Goal: Task Accomplishment & Management: Manage account settings

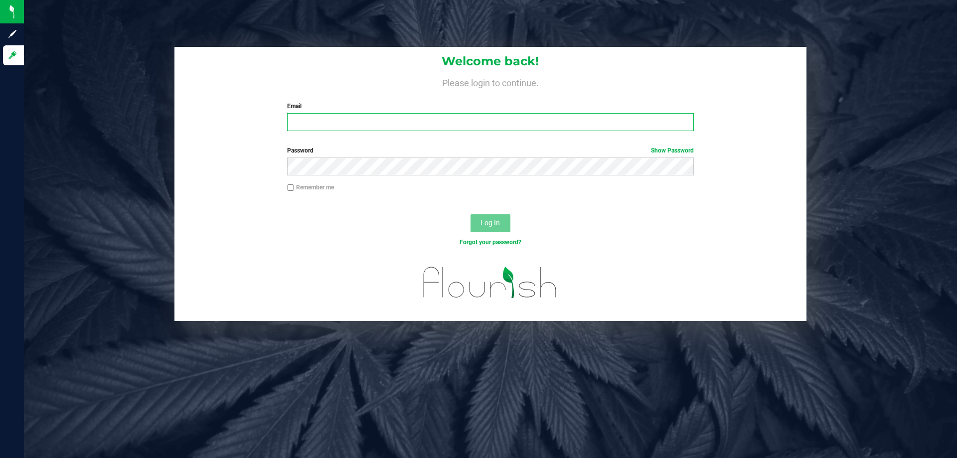
click at [345, 125] on input "Email" at bounding box center [490, 122] width 406 height 18
type input "[EMAIL_ADDRESS][DOMAIN_NAME]"
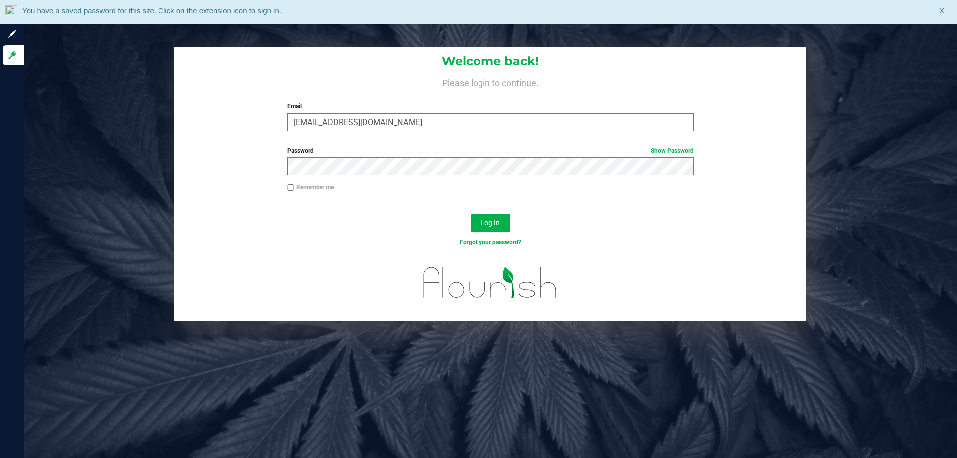
click at [470, 214] on button "Log In" at bounding box center [490, 223] width 40 height 18
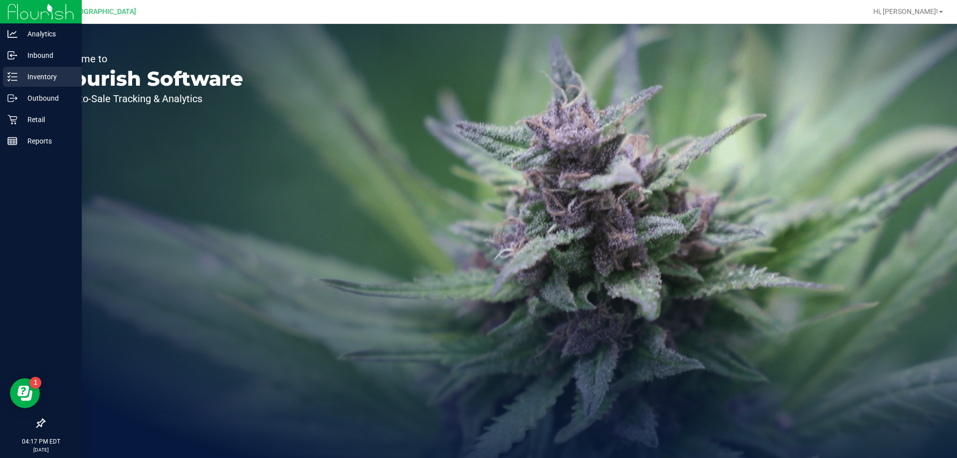
click at [29, 79] on p "Inventory" at bounding box center [47, 77] width 60 height 12
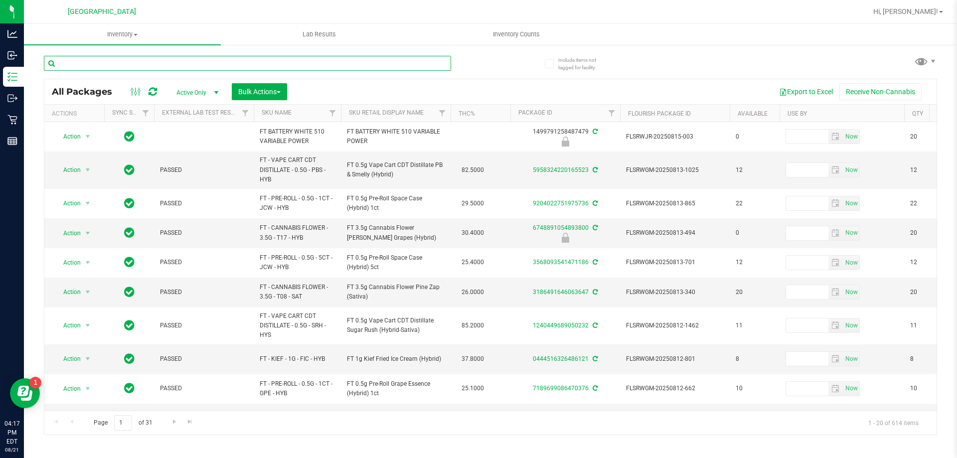
click at [126, 64] on input "text" at bounding box center [247, 63] width 407 height 15
click at [123, 64] on input "text" at bounding box center [247, 63] width 407 height 15
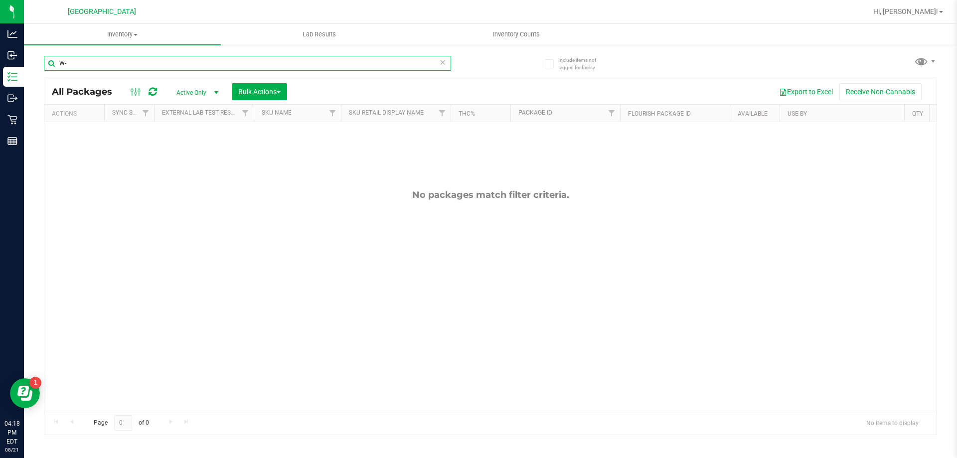
type input "W"
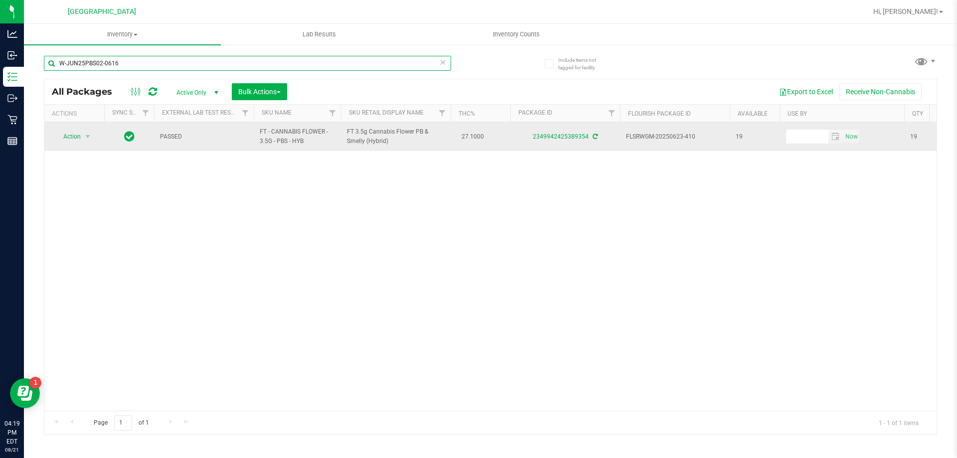
type input "W-JUN25PBS02-0616"
click at [59, 140] on span "Action" at bounding box center [67, 137] width 27 height 14
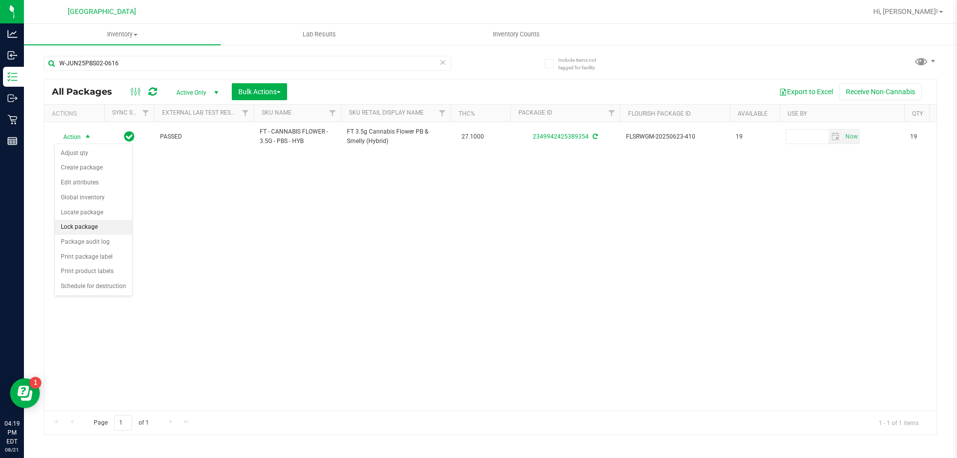
click at [89, 229] on li "Lock package" at bounding box center [93, 227] width 77 height 15
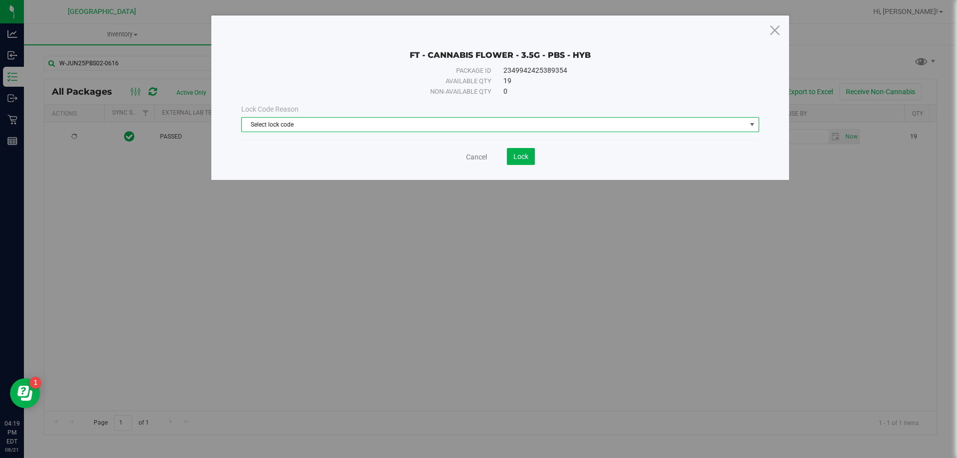
click at [262, 125] on span "Select lock code" at bounding box center [494, 125] width 504 height 14
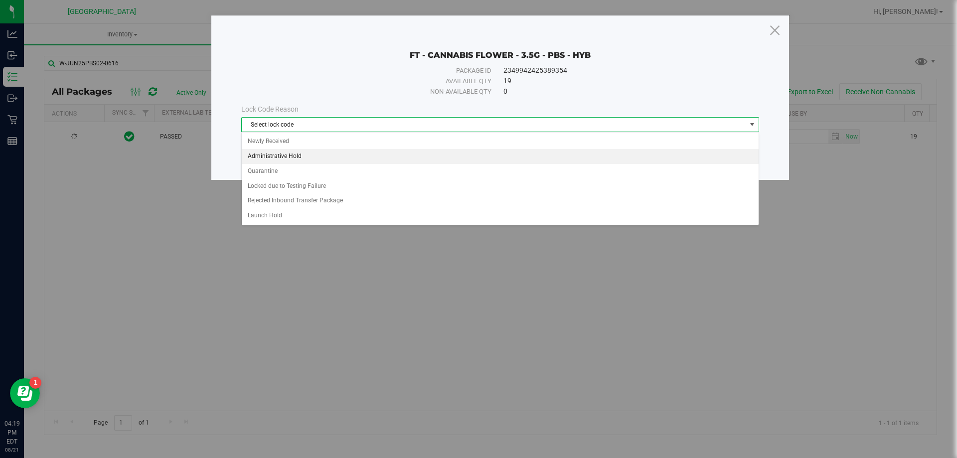
click at [286, 156] on li "Administrative Hold" at bounding box center [500, 156] width 517 height 15
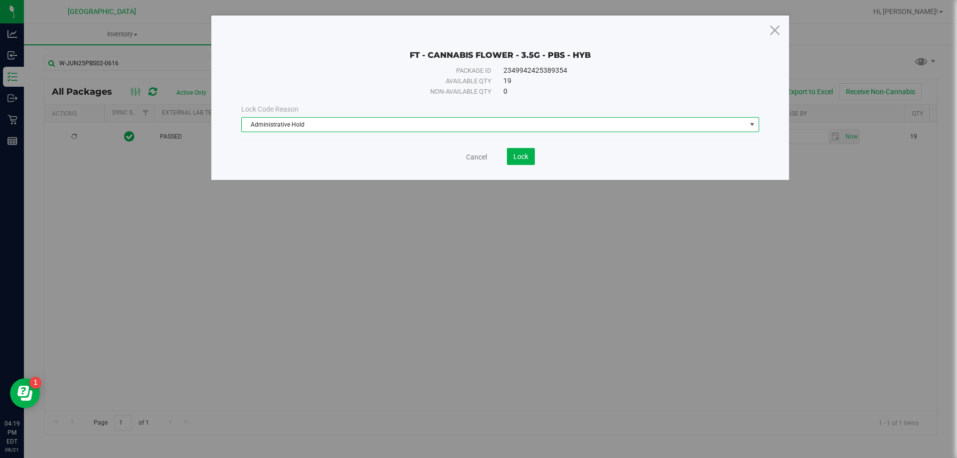
click at [324, 125] on span "Administrative Hold" at bounding box center [494, 125] width 504 height 14
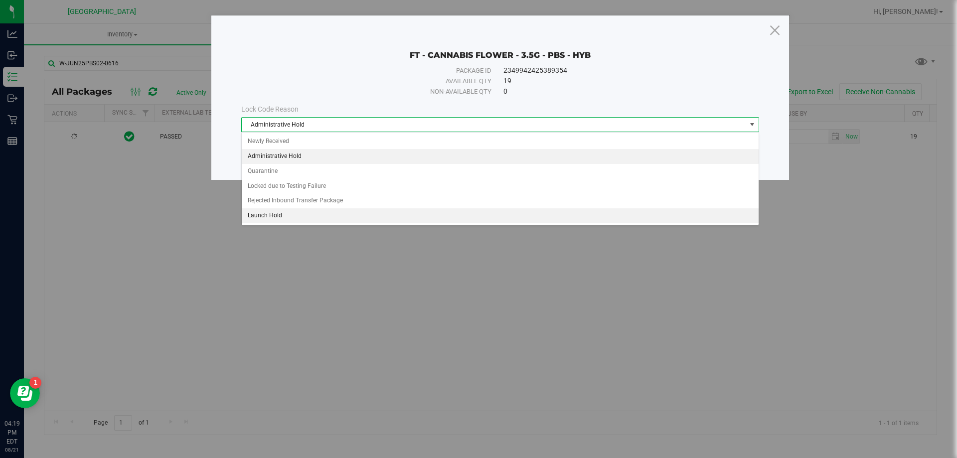
click at [281, 211] on li "Launch Hold" at bounding box center [500, 215] width 517 height 15
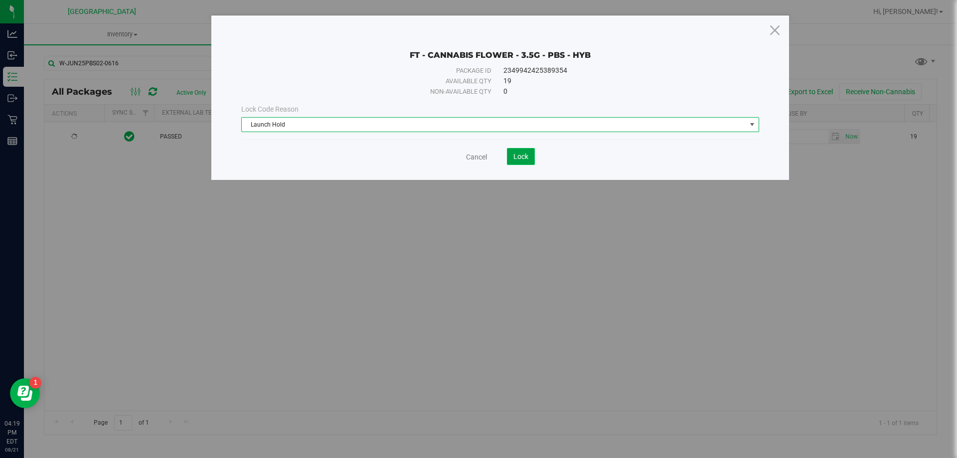
click at [512, 158] on button "Lock" at bounding box center [521, 156] width 28 height 17
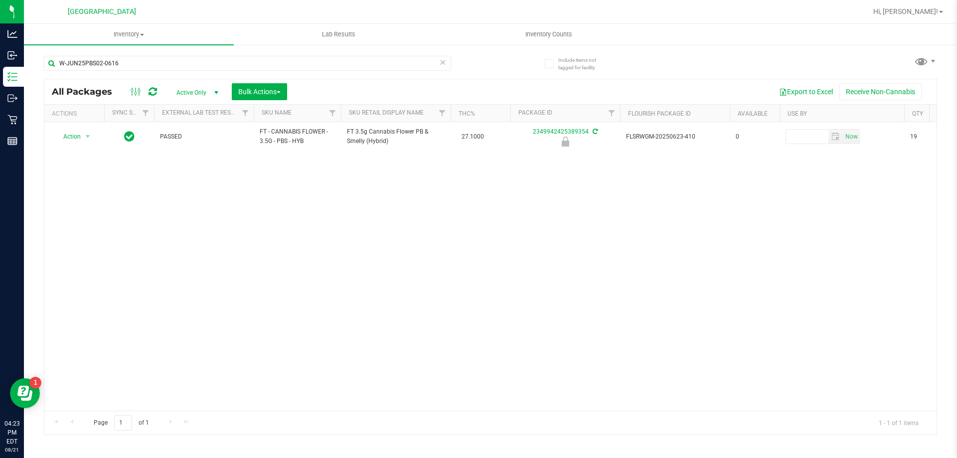
click at [387, 402] on div "Action Action Edit attributes Global inventory Locate package Package audit log…" at bounding box center [490, 266] width 892 height 289
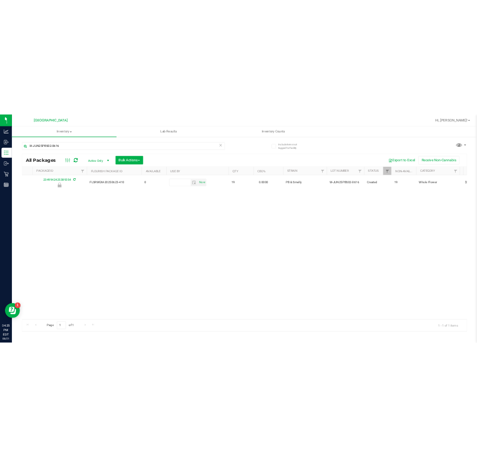
scroll to position [0, 454]
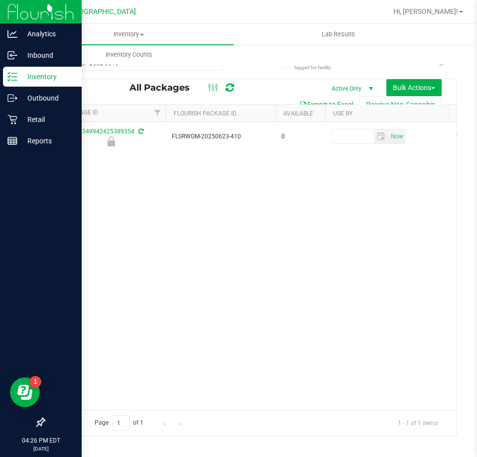
click at [15, 71] on div "Inventory" at bounding box center [42, 77] width 79 height 20
click at [39, 9] on img at bounding box center [40, 11] width 67 height 23
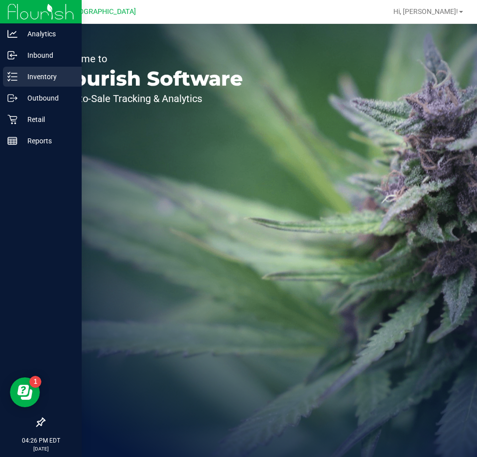
click at [37, 81] on p "Inventory" at bounding box center [47, 77] width 60 height 12
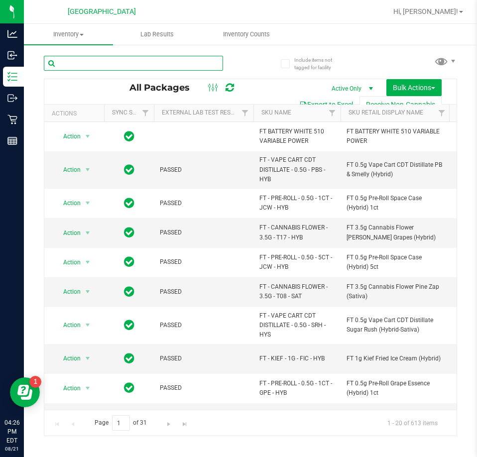
click at [112, 65] on input "text" at bounding box center [133, 63] width 179 height 15
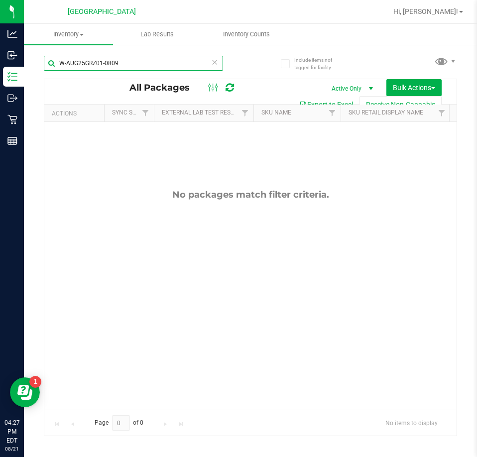
type input "W-AUG25GRZ01-0809"
click at [445, 13] on span "Hi, [PERSON_NAME]!" at bounding box center [426, 11] width 65 height 8
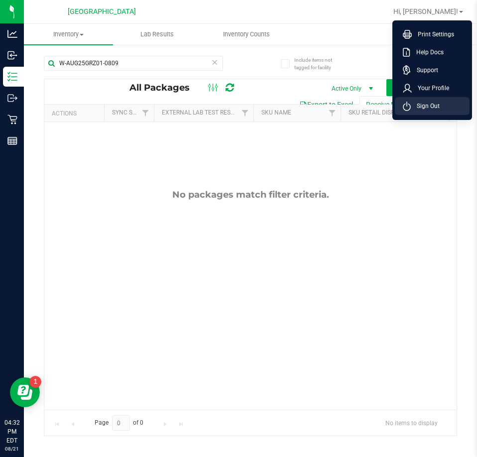
click at [431, 106] on span "Sign Out" at bounding box center [425, 106] width 29 height 10
